Goal: Information Seeking & Learning: Learn about a topic

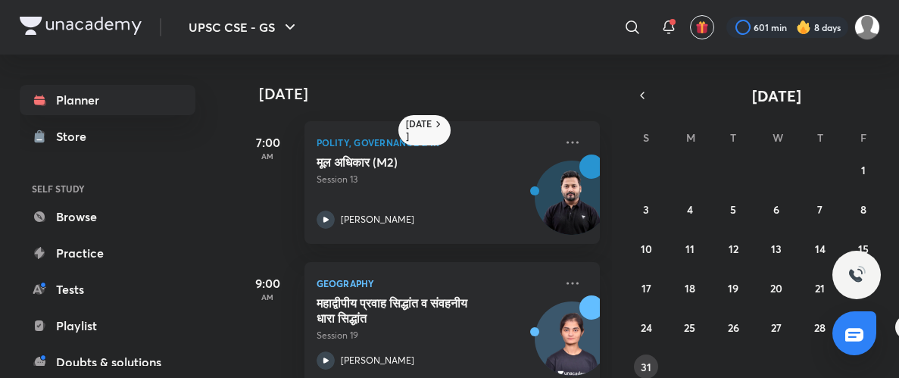
click at [641, 369] on abbr "31" at bounding box center [646, 367] width 11 height 14
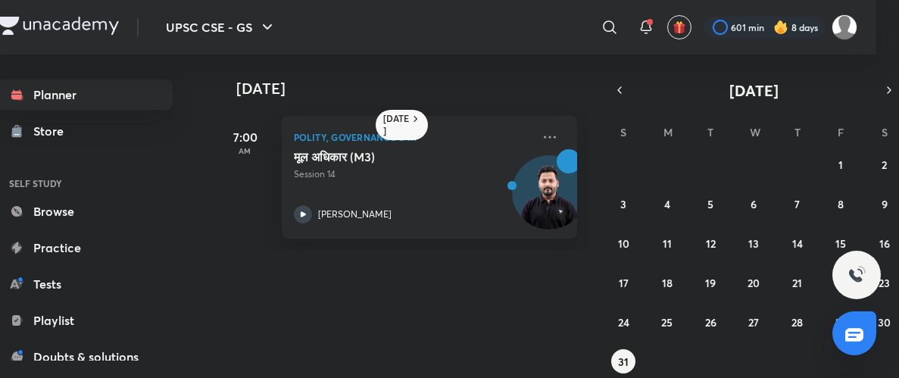
scroll to position [0, 23]
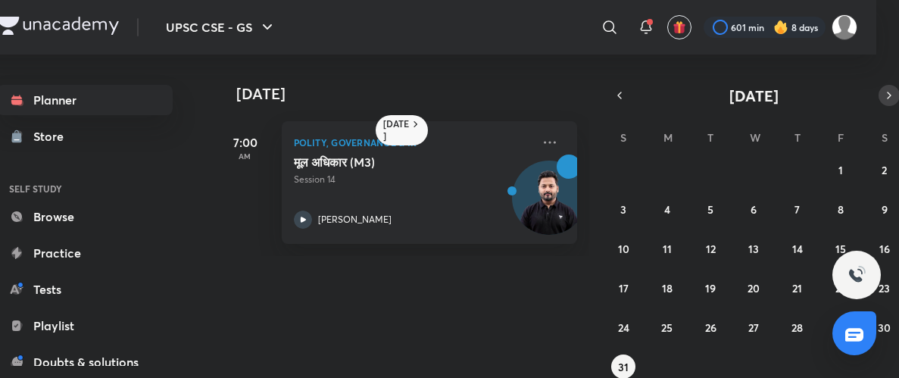
click at [888, 95] on icon "button" at bounding box center [889, 96] width 12 height 14
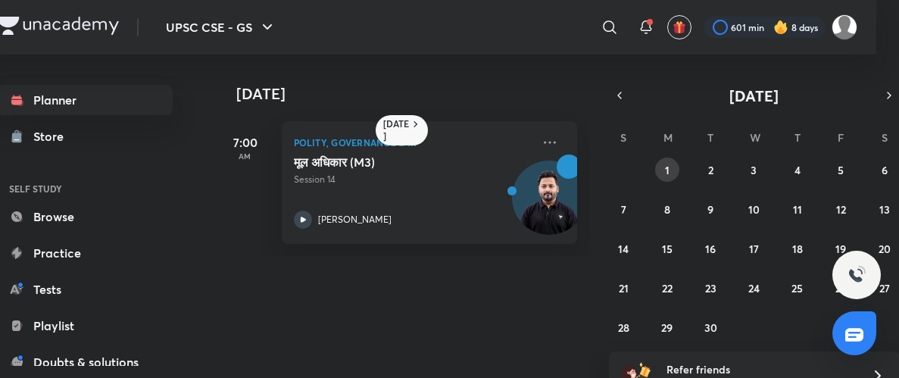
click at [658, 170] on button "1" at bounding box center [667, 170] width 24 height 24
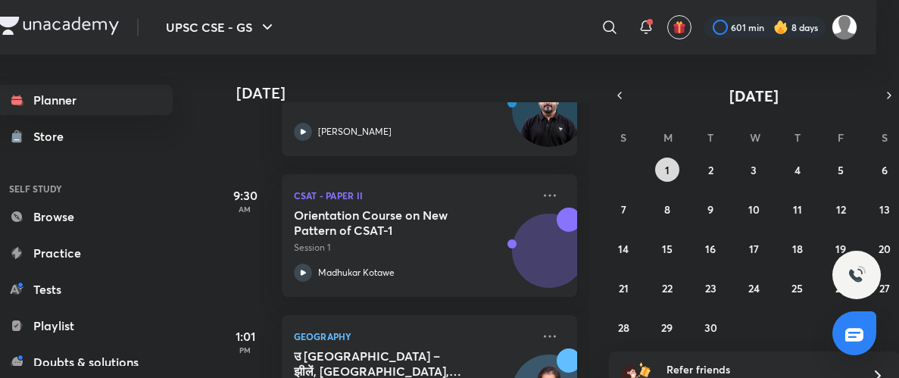
scroll to position [230, 0]
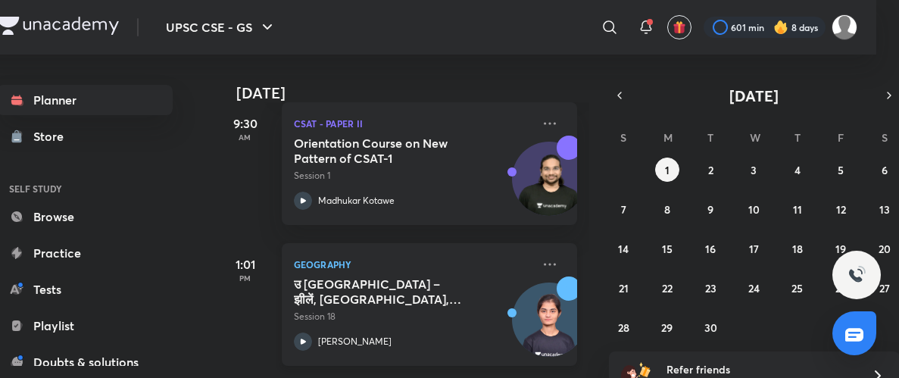
click at [305, 347] on icon at bounding box center [303, 342] width 18 height 18
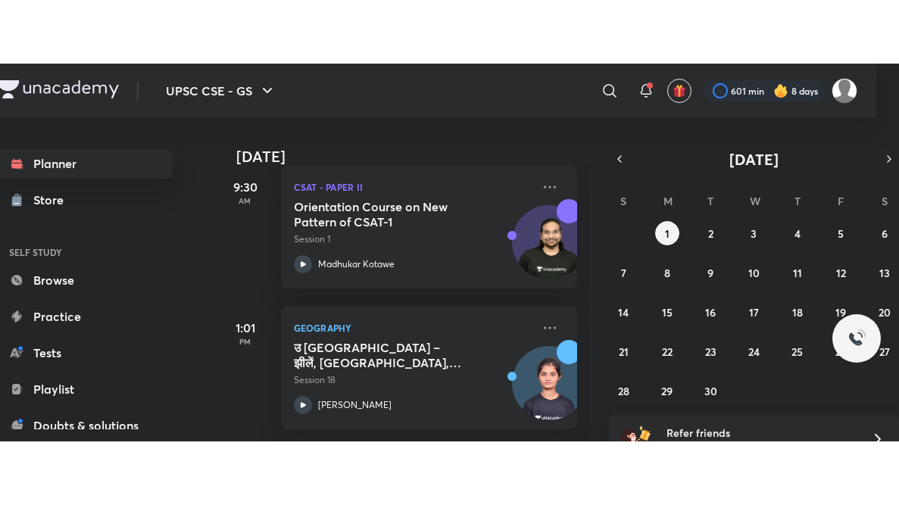
scroll to position [102, 0]
